Goal: Communication & Community: Participate in discussion

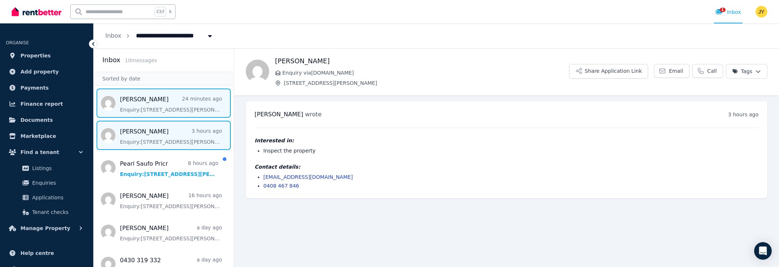
click at [164, 103] on span "Message list" at bounding box center [164, 102] width 140 height 29
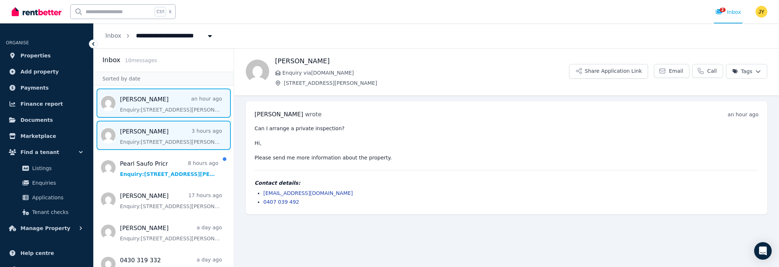
click at [150, 130] on span "Message list" at bounding box center [164, 135] width 140 height 29
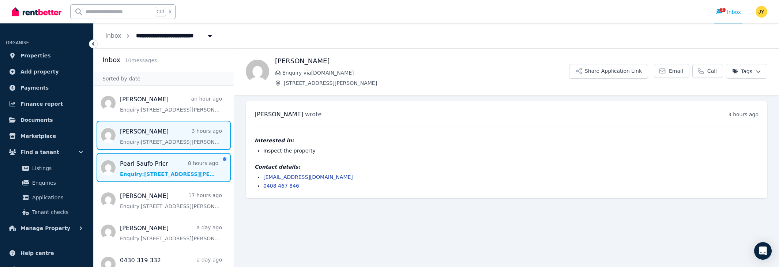
click at [144, 167] on span "Message list" at bounding box center [164, 167] width 140 height 29
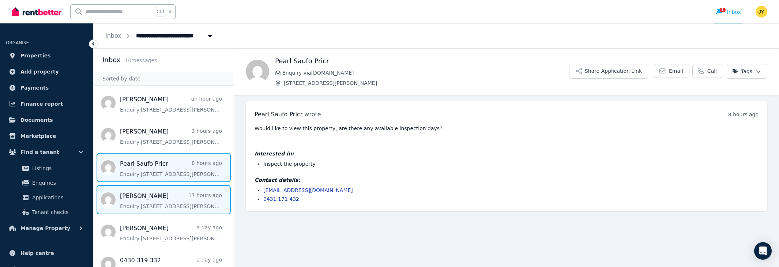
click at [160, 201] on span "Message list" at bounding box center [164, 199] width 140 height 29
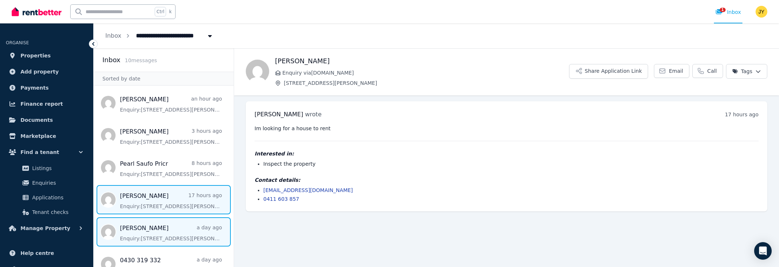
click at [158, 231] on span "Message list" at bounding box center [164, 231] width 140 height 29
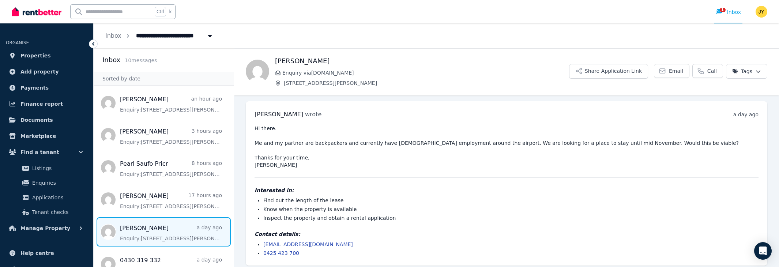
scroll to position [4, 0]
